Goal: Find specific page/section: Find specific page/section

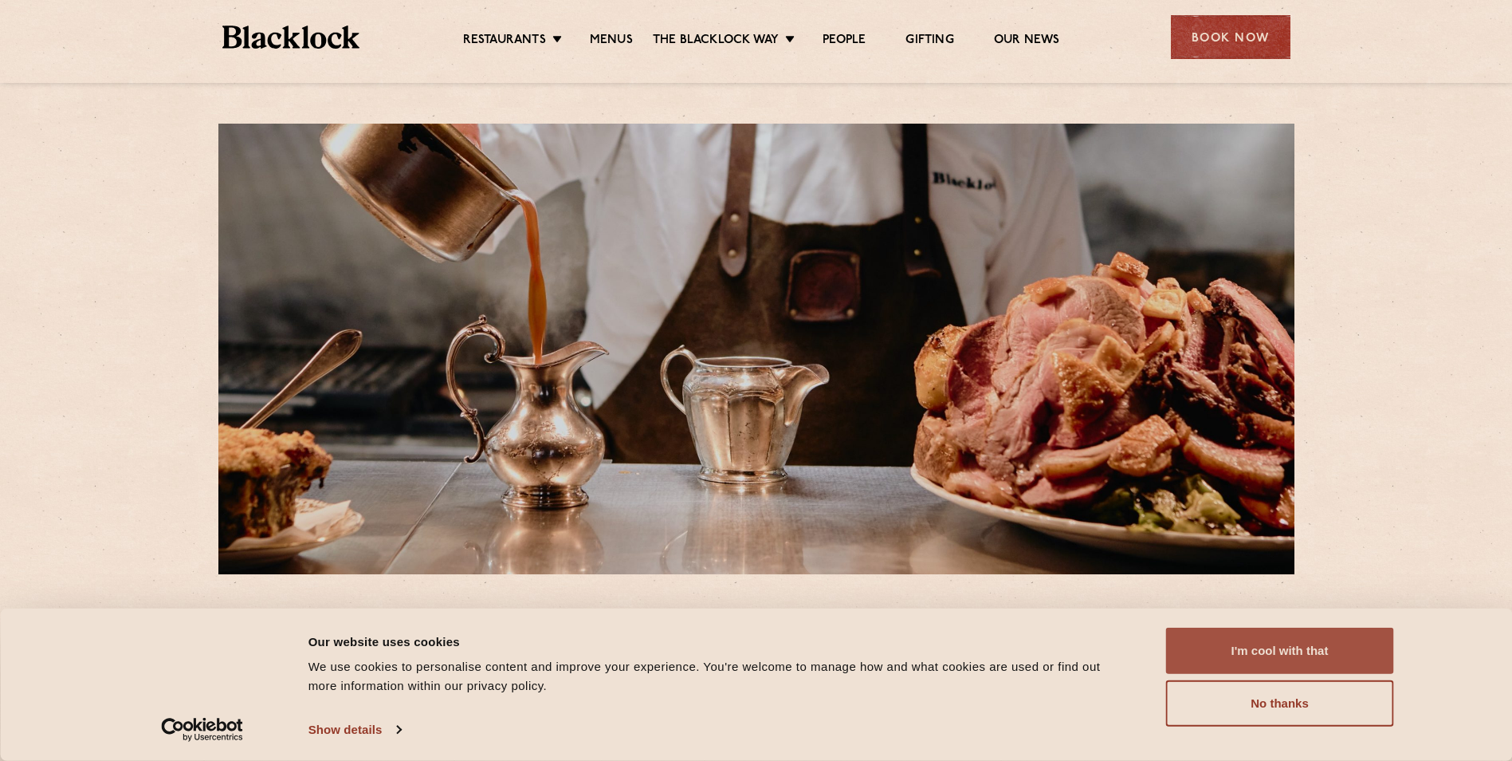
click at [1237, 654] on button "I'm cool with that" at bounding box center [1280, 650] width 228 height 46
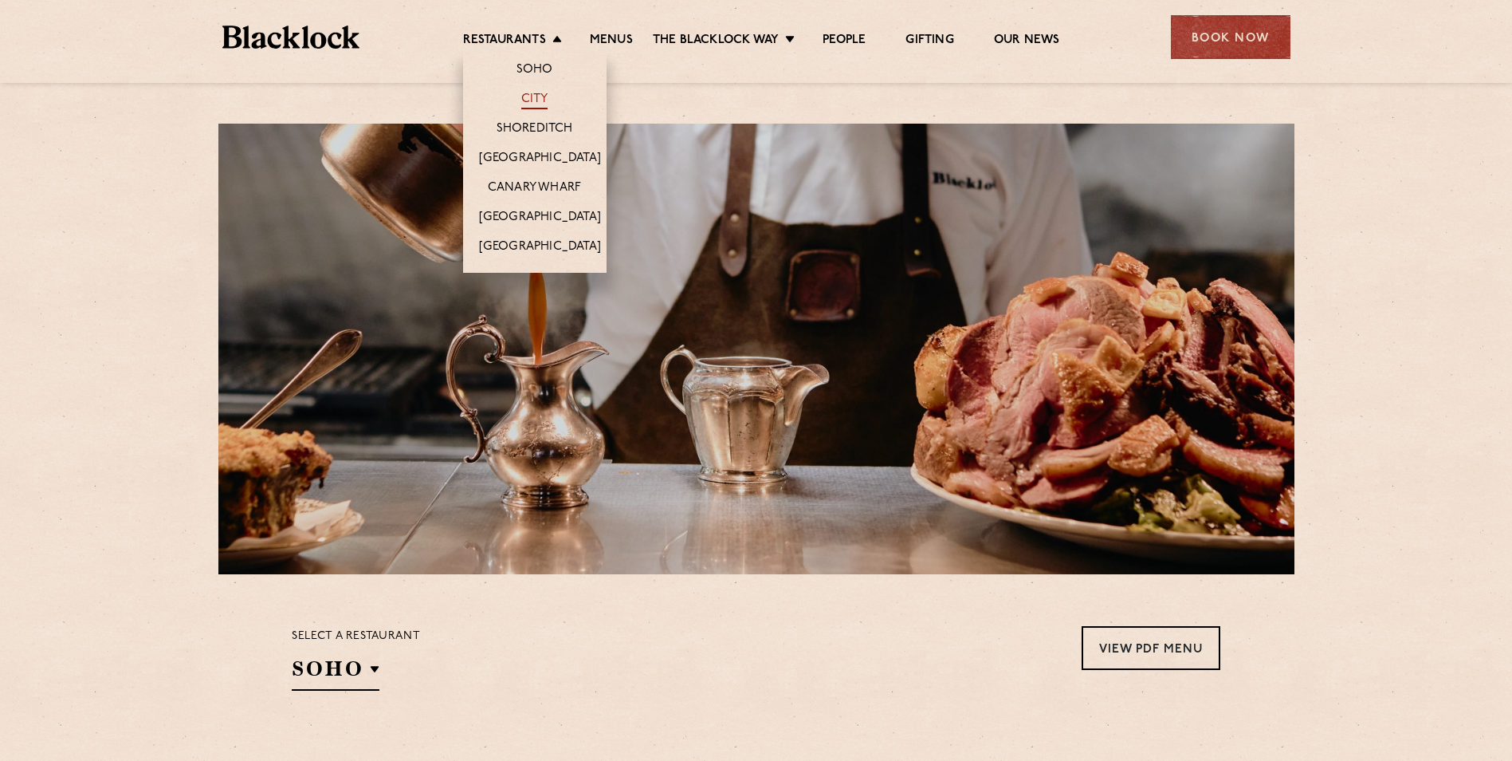
click at [537, 94] on link "City" at bounding box center [534, 101] width 27 height 18
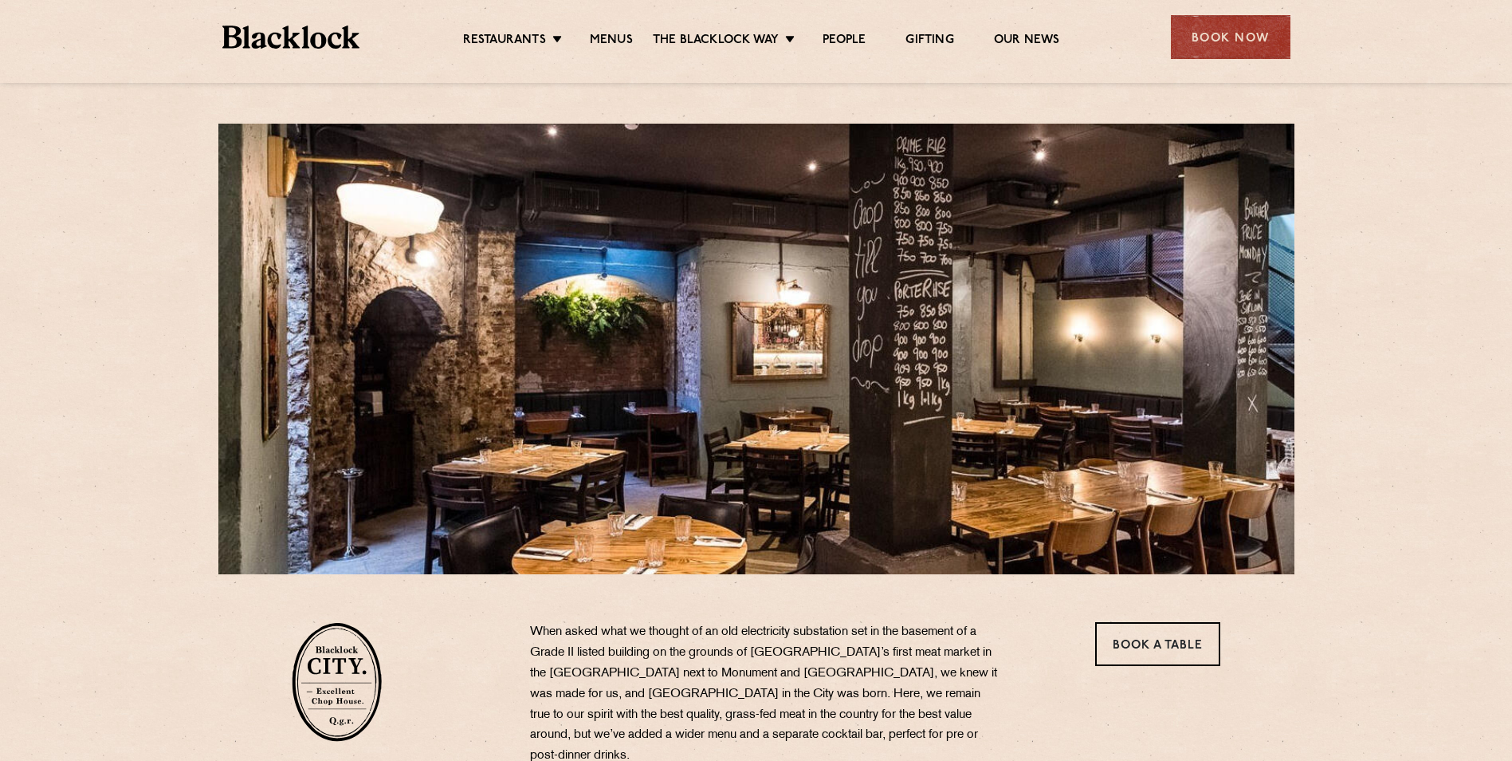
drag, startPoint x: 1511, startPoint y: 120, endPoint x: 1511, endPoint y: 176, distance: 56.6
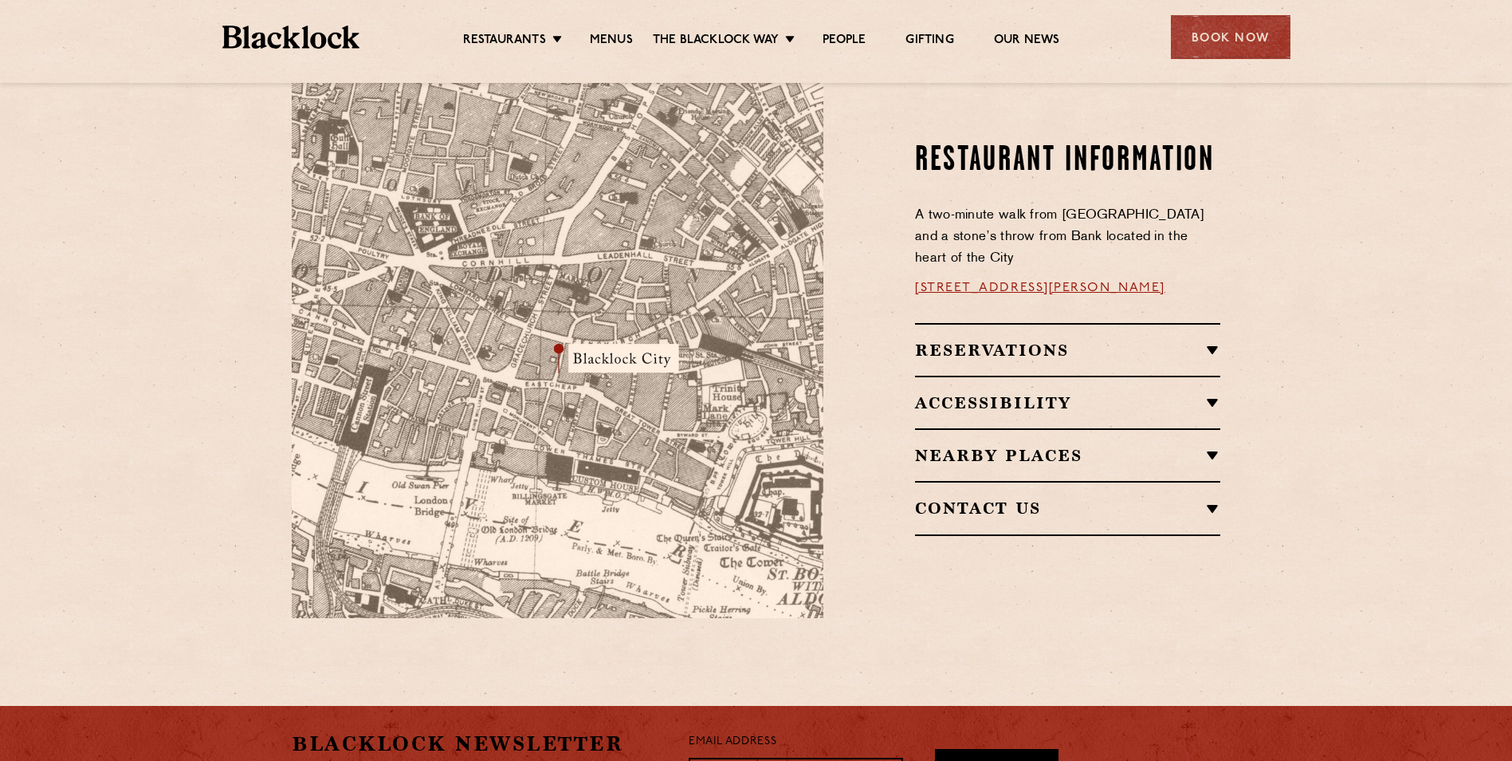
scroll to position [914, 0]
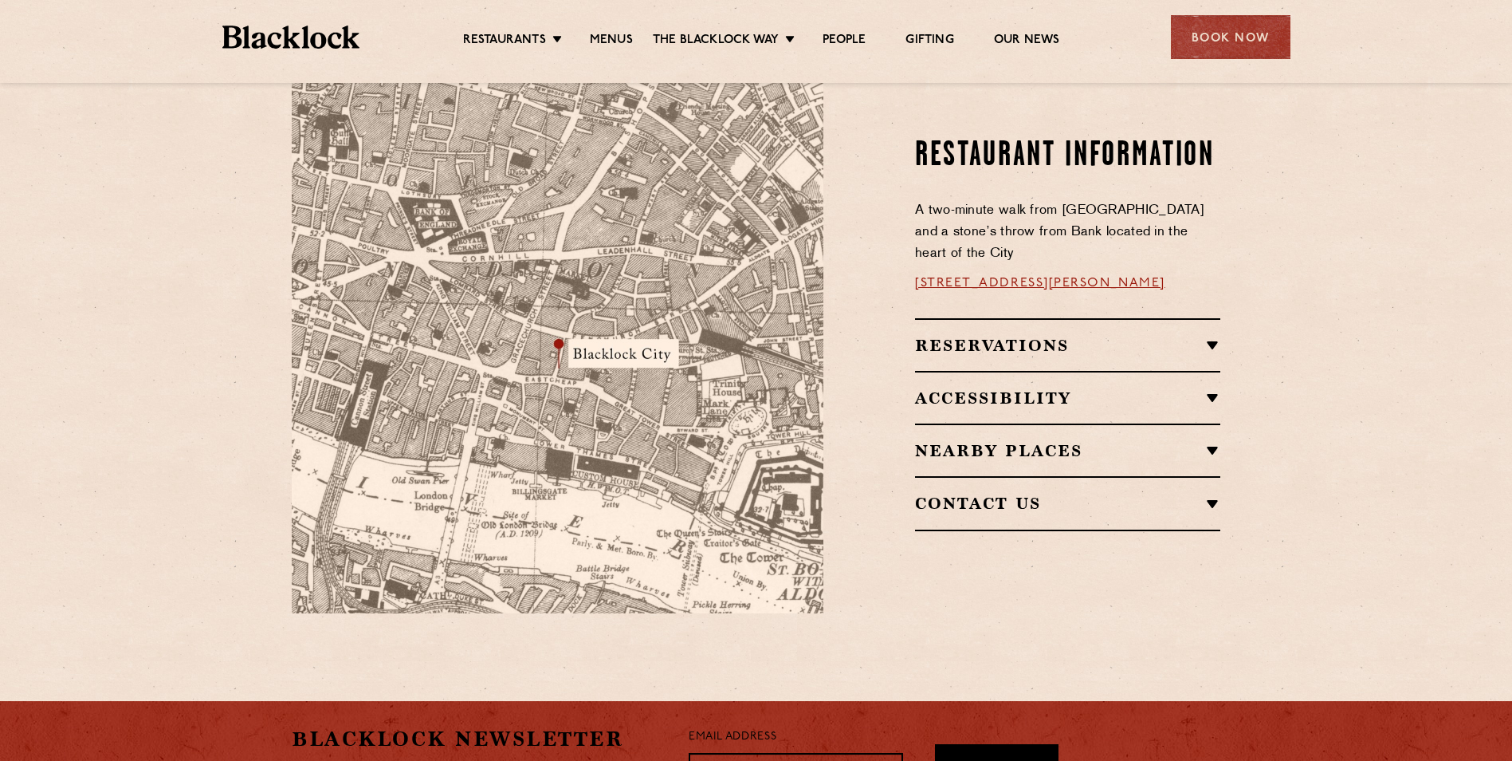
click at [1217, 336] on h2 "Reservations" at bounding box center [1067, 345] width 305 height 19
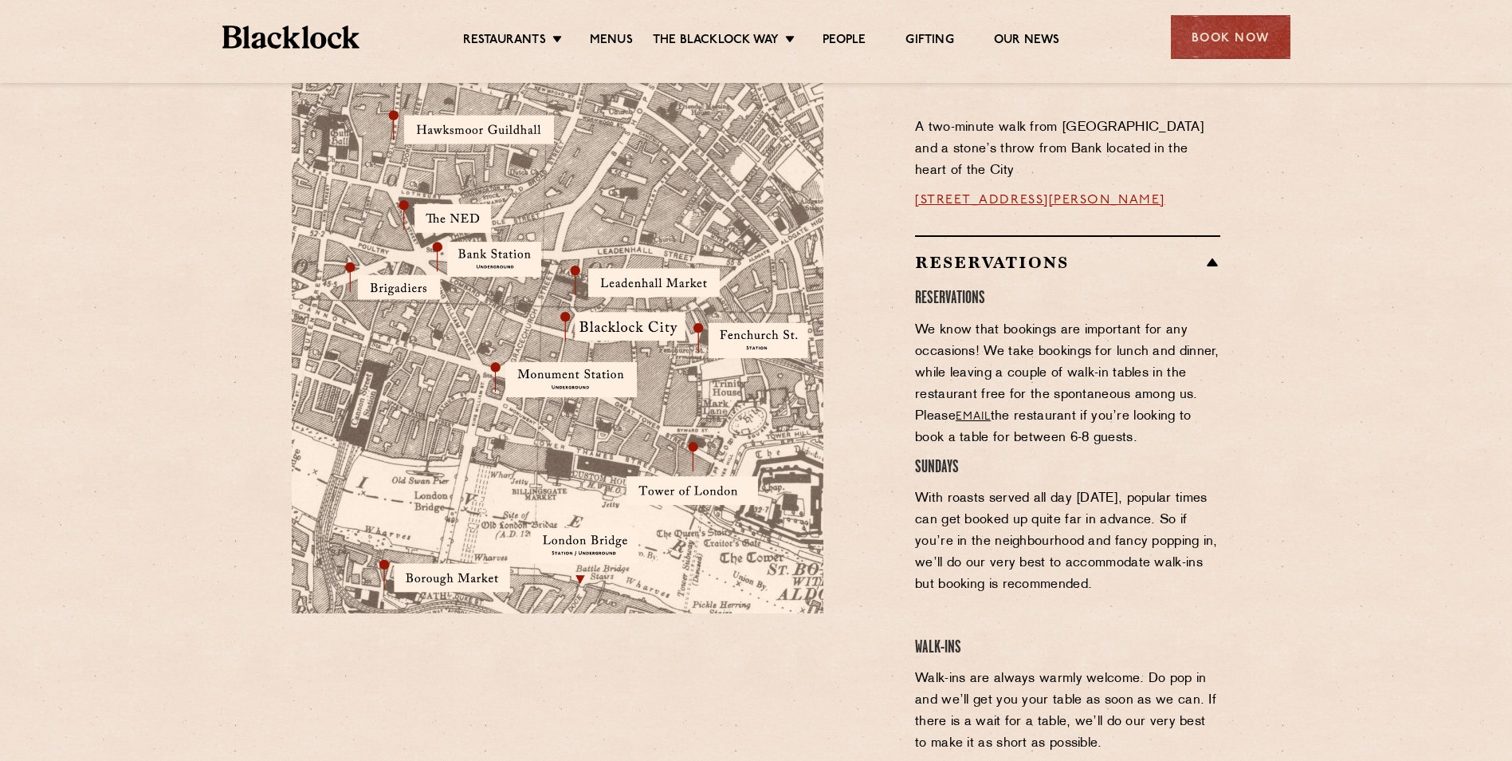
click at [1205, 253] on h2 "Reservations" at bounding box center [1067, 262] width 305 height 19
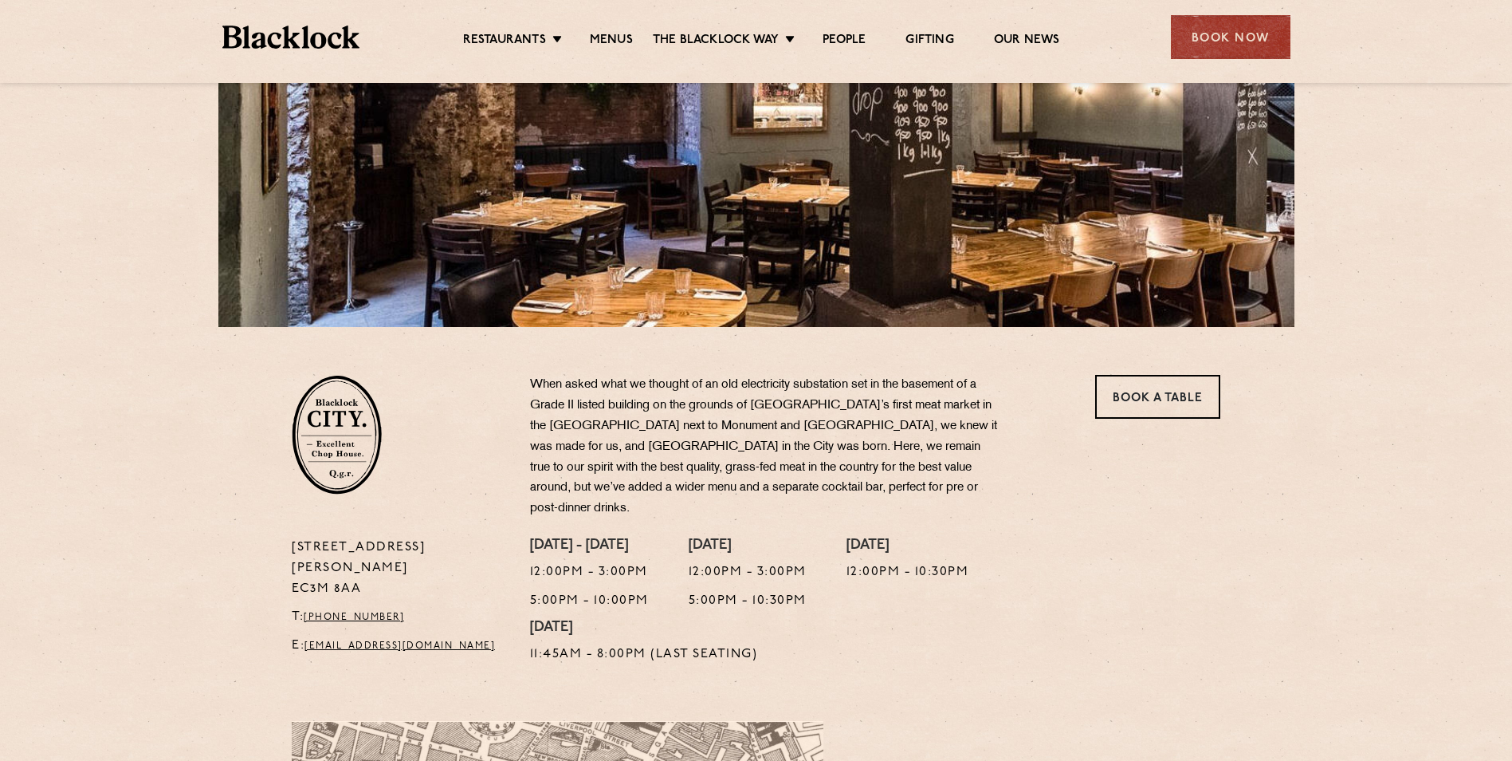
scroll to position [0, 0]
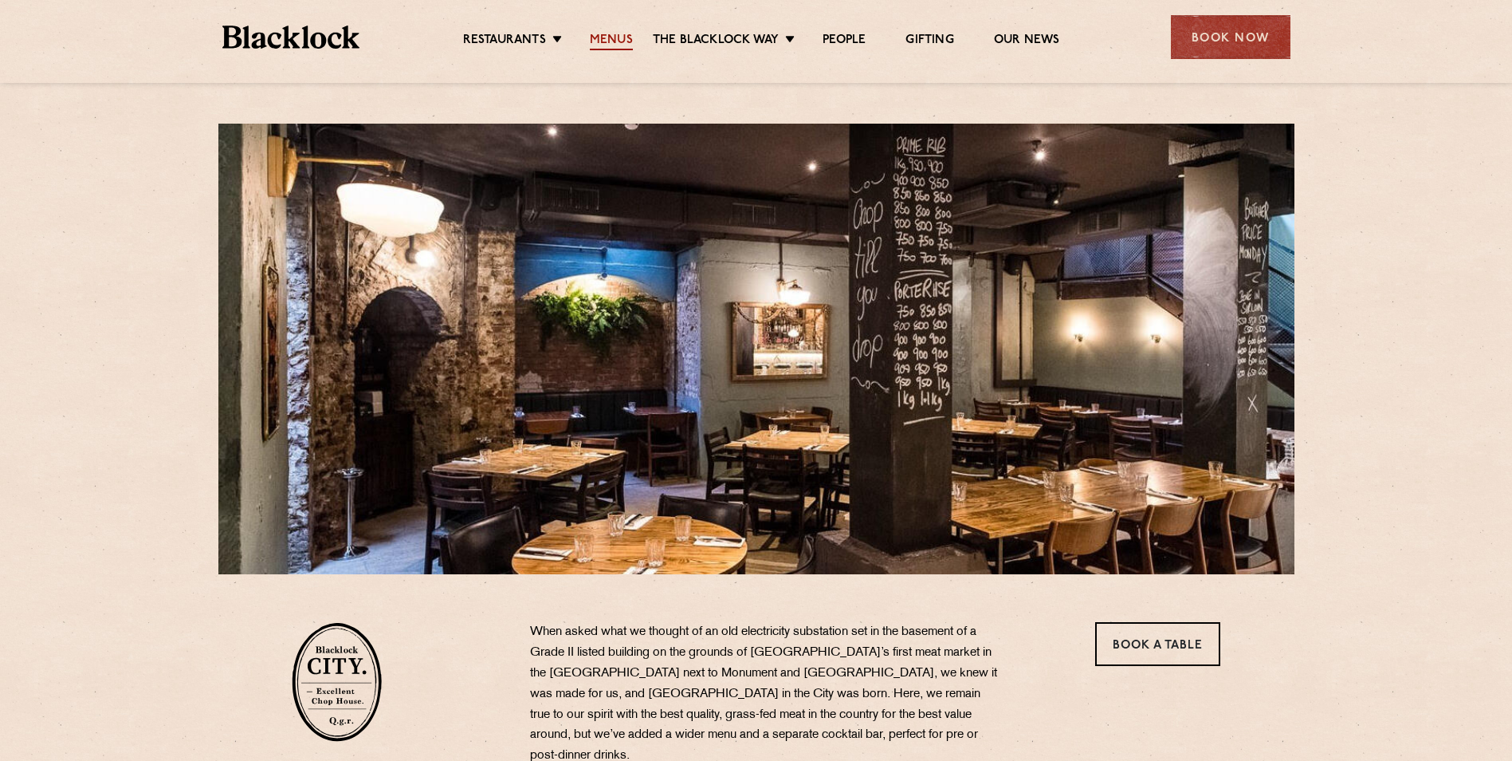
click at [612, 38] on link "Menus" at bounding box center [611, 42] width 43 height 18
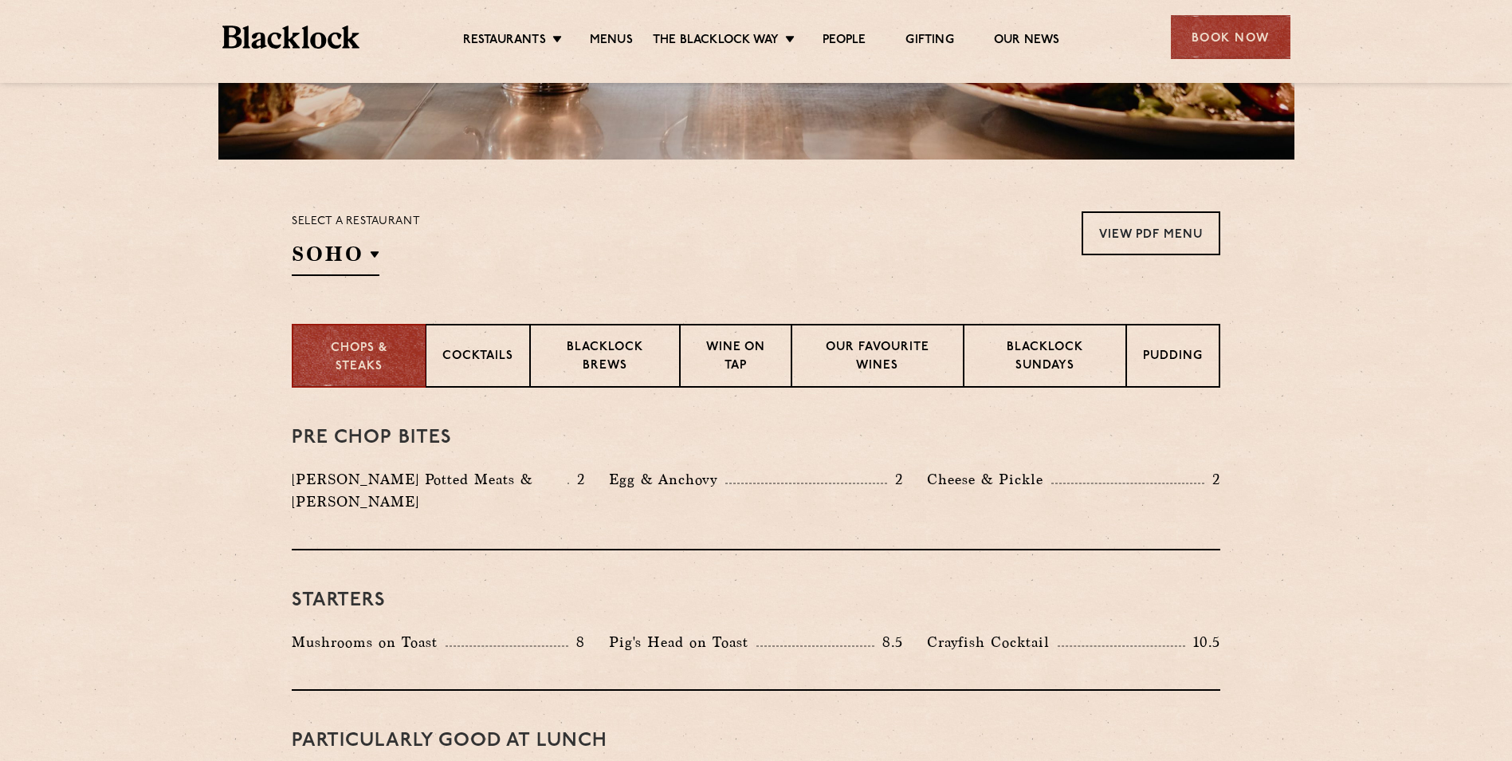
scroll to position [411, 0]
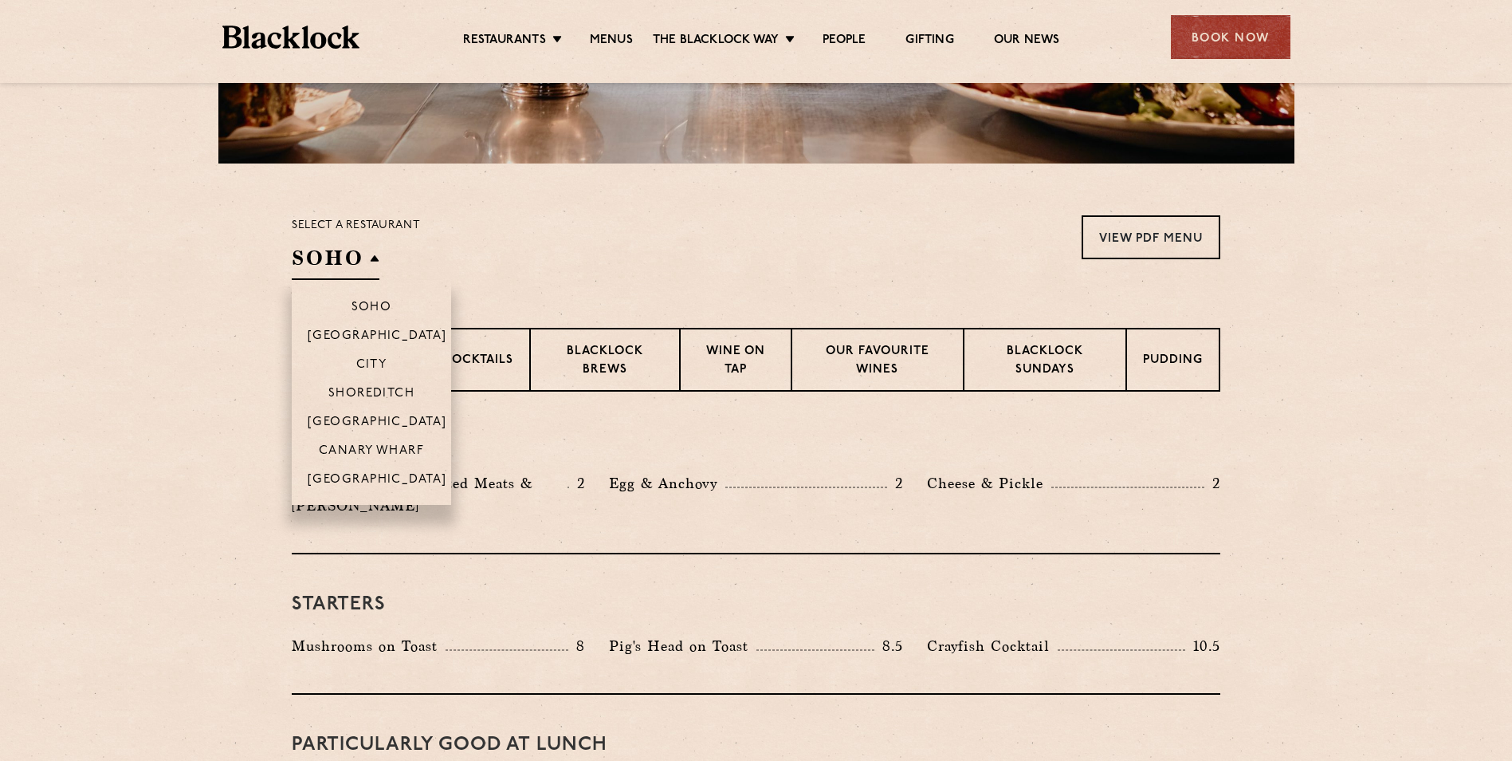
click at [372, 258] on h2 "SOHO" at bounding box center [336, 262] width 88 height 36
click at [399, 364] on li "City" at bounding box center [371, 363] width 159 height 29
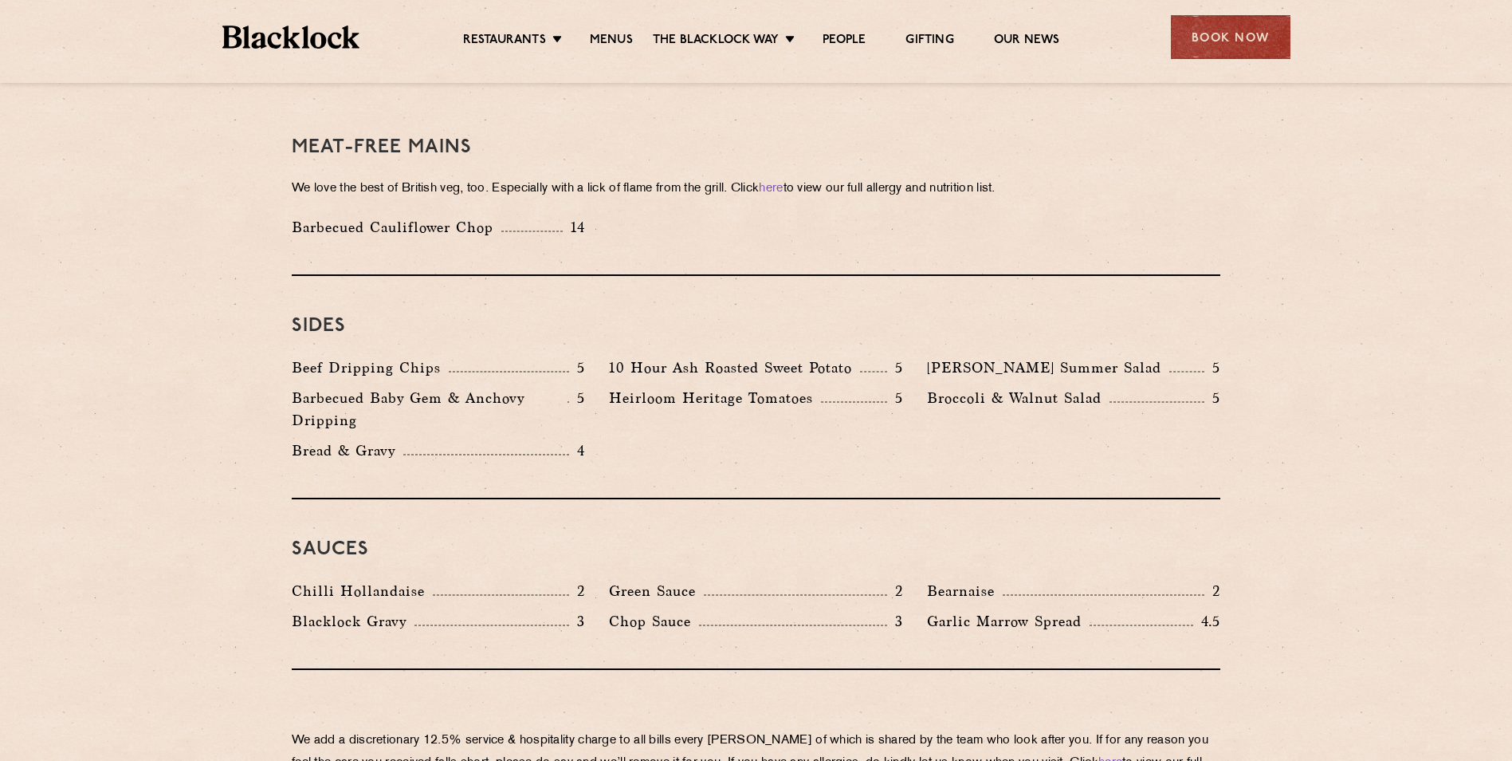
scroll to position [2278, 0]
